Goal: Information Seeking & Learning: Learn about a topic

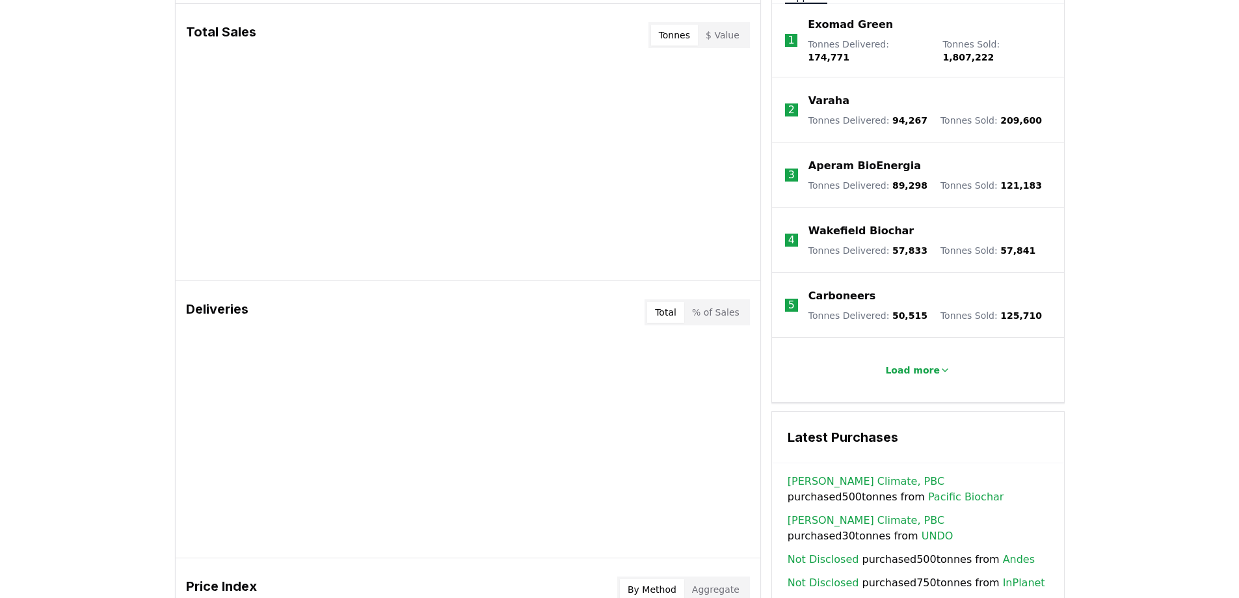
scroll to position [197, 0]
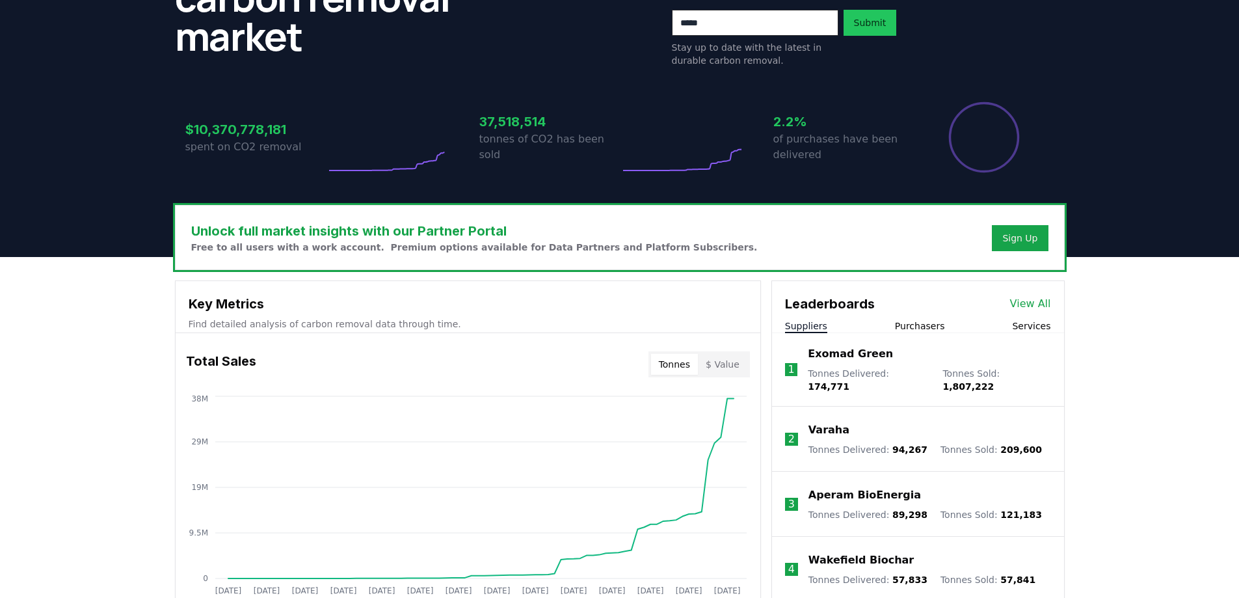
click at [910, 323] on button "Purchasers" at bounding box center [920, 325] width 50 height 13
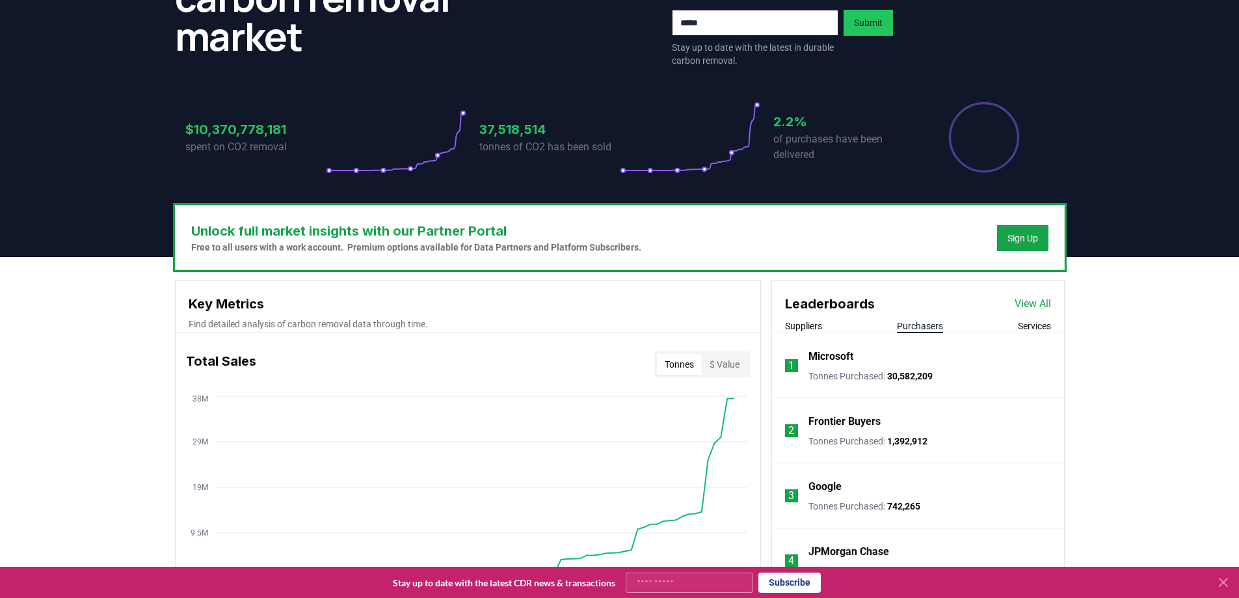
click at [819, 358] on p "Microsoft" at bounding box center [830, 357] width 45 height 16
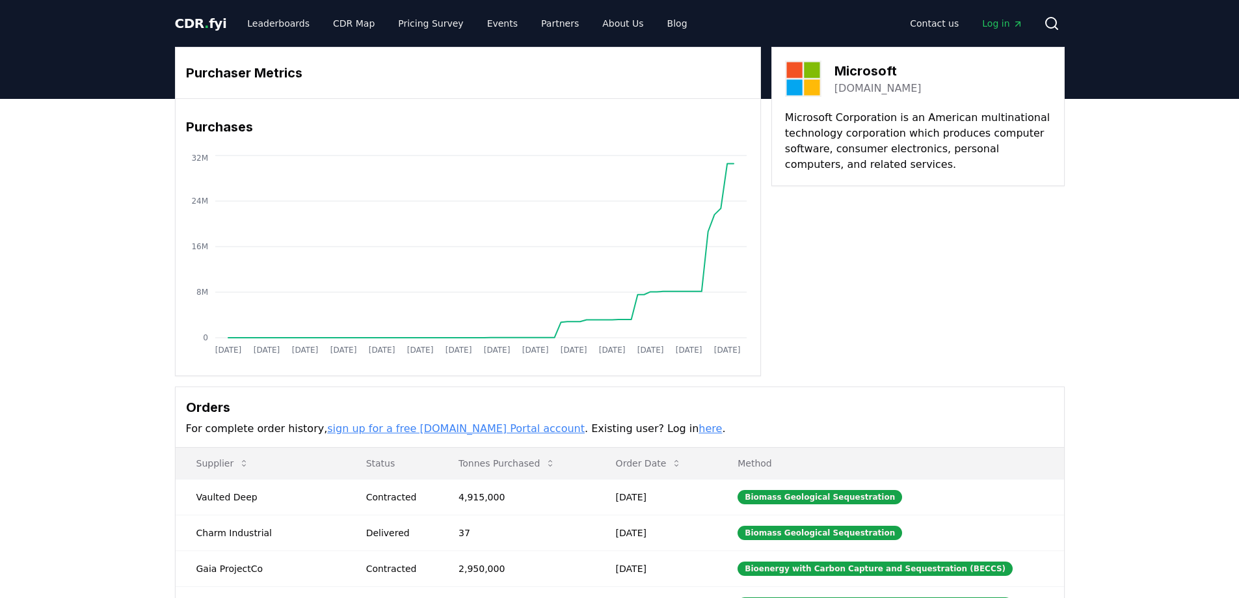
scroll to position [195, 0]
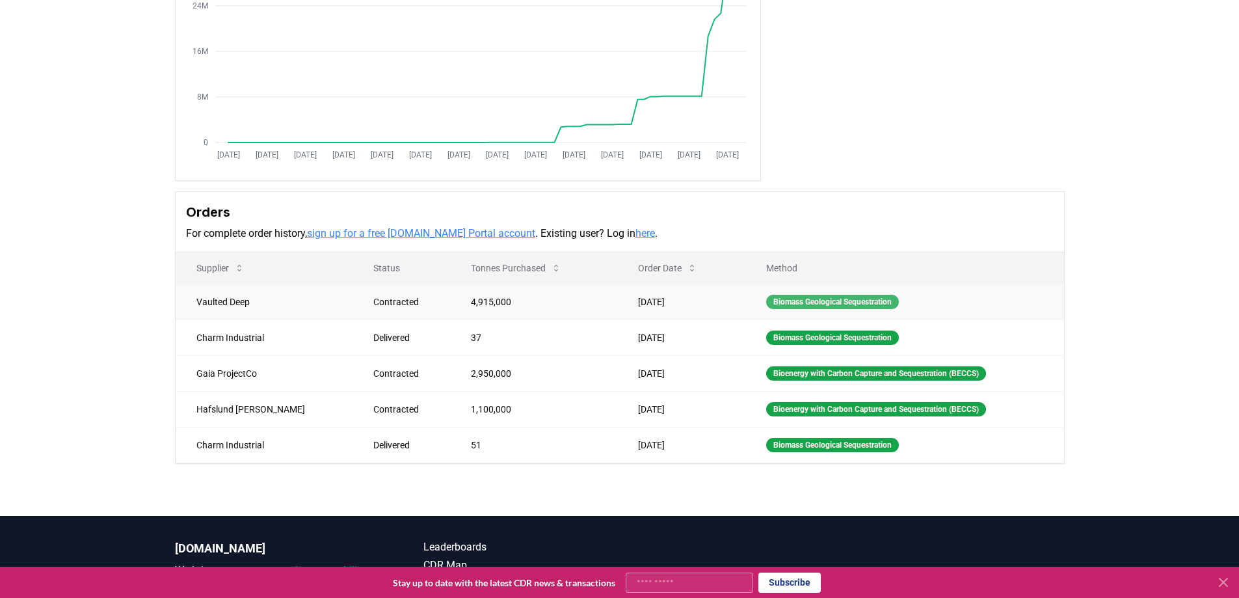
click at [808, 302] on div "Biomass Geological Sequestration" at bounding box center [832, 302] width 133 height 14
click at [777, 303] on div "Biomass Geological Sequestration" at bounding box center [832, 302] width 133 height 14
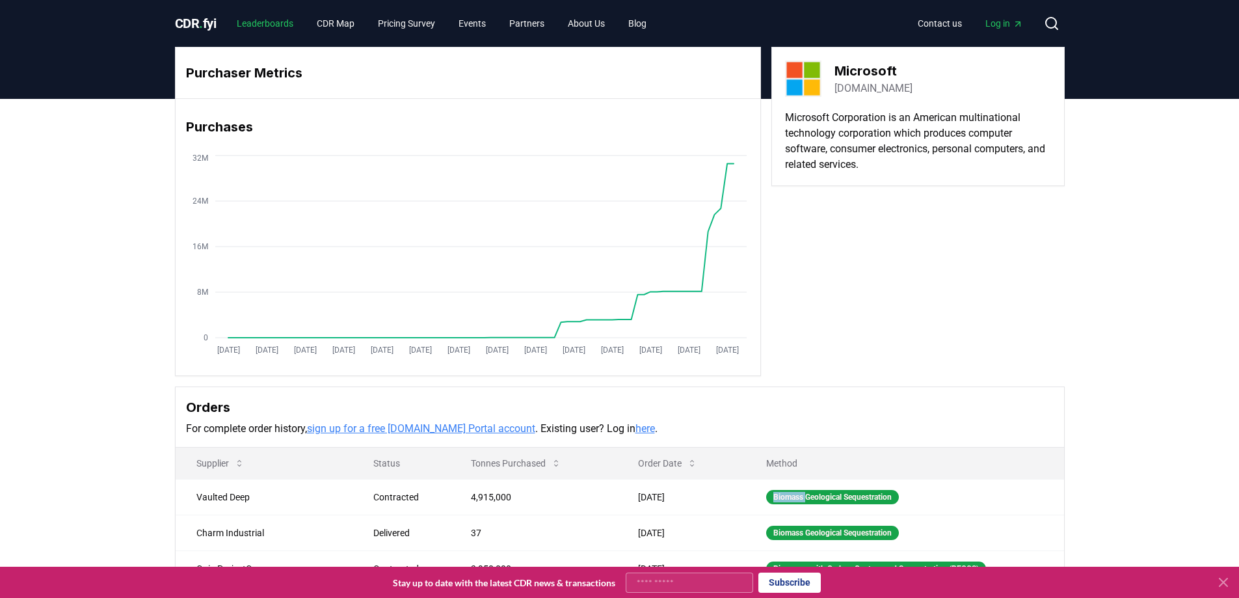
click at [255, 20] on link "Leaderboards" at bounding box center [264, 23] width 77 height 23
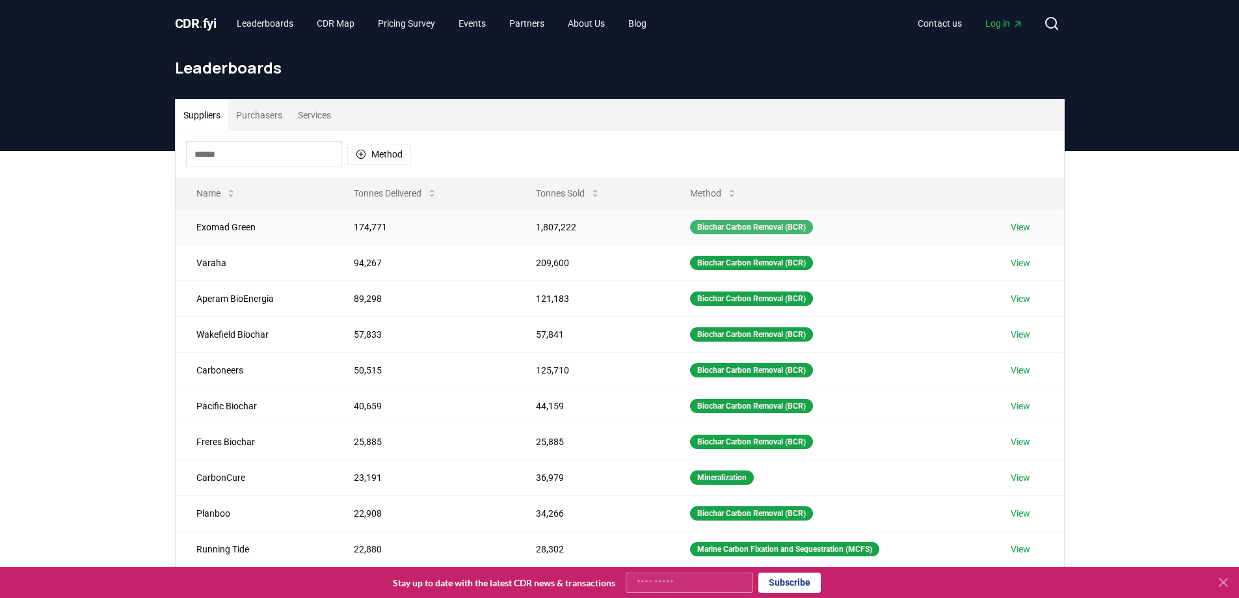
click at [728, 228] on div "Biochar Carbon Removal (BCR)" at bounding box center [751, 227] width 123 height 14
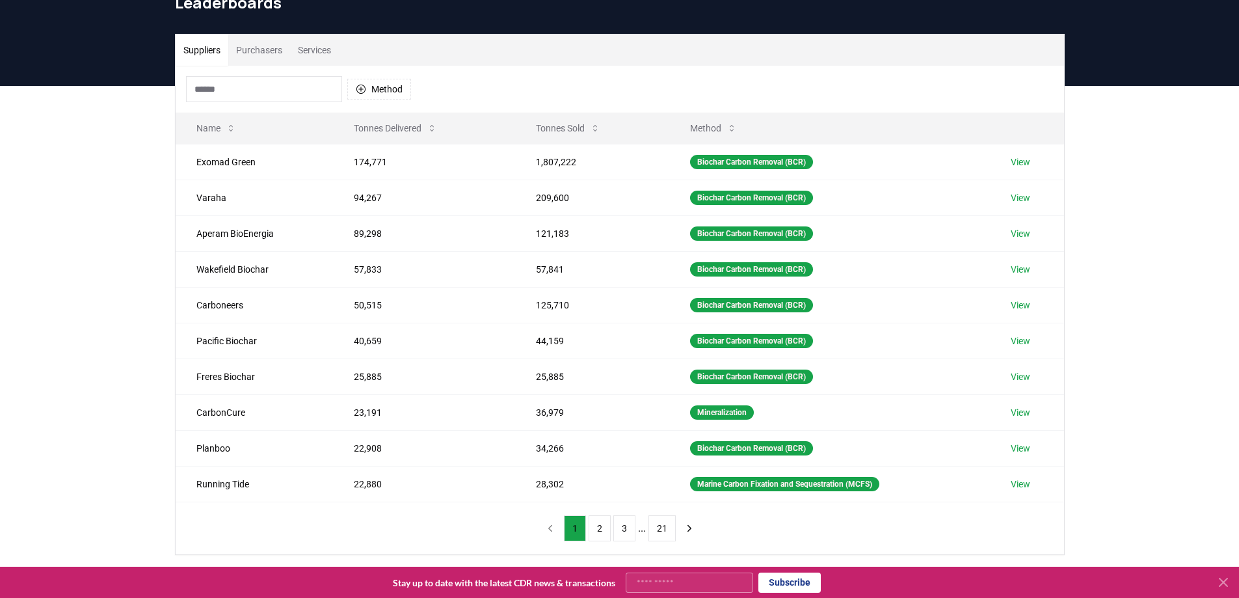
click at [313, 59] on button "Services" at bounding box center [314, 49] width 49 height 31
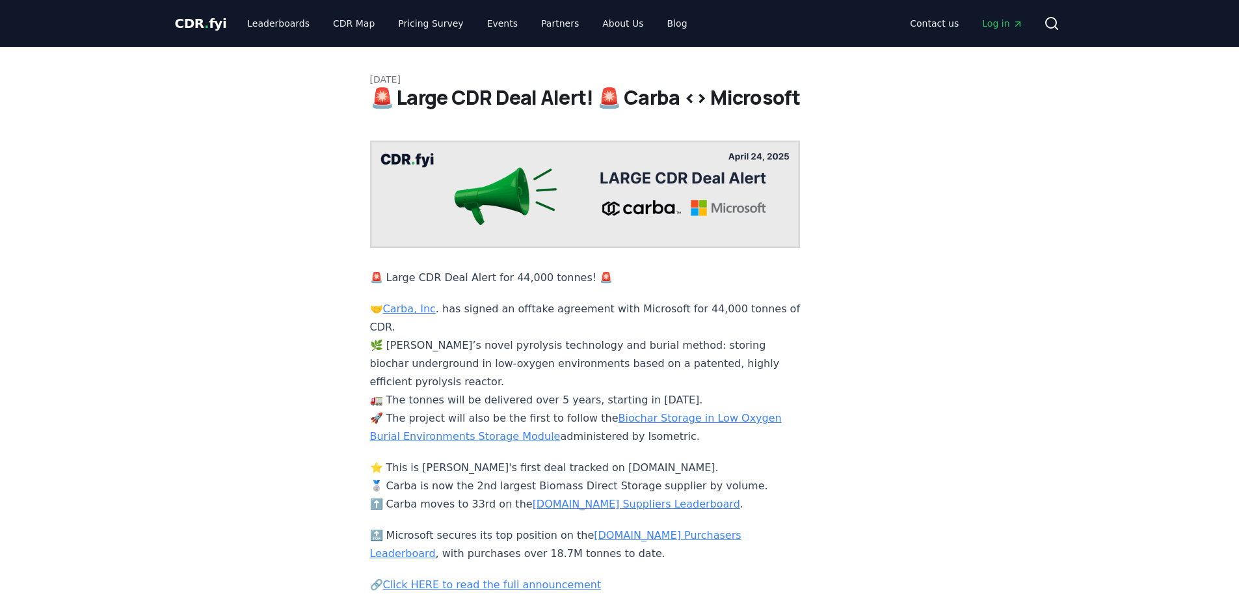
scroll to position [74, 0]
